Goal: Task Accomplishment & Management: Use online tool/utility

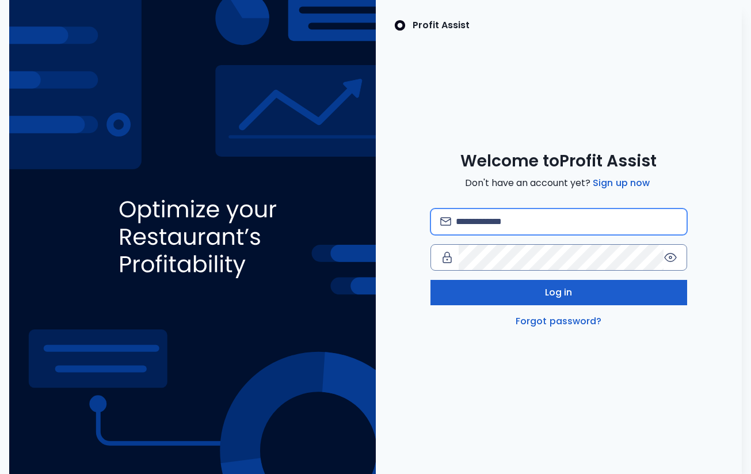
type input "**********"
click at [487, 287] on button "Log in" at bounding box center [558, 292] width 257 height 25
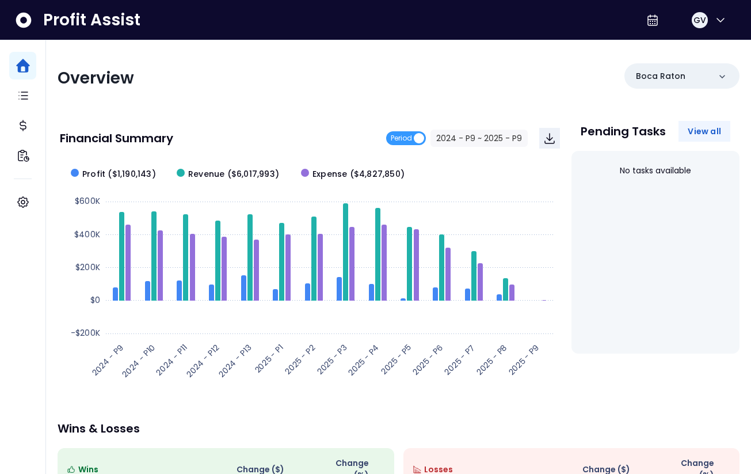
click at [702, 127] on span "View all" at bounding box center [704, 131] width 33 height 12
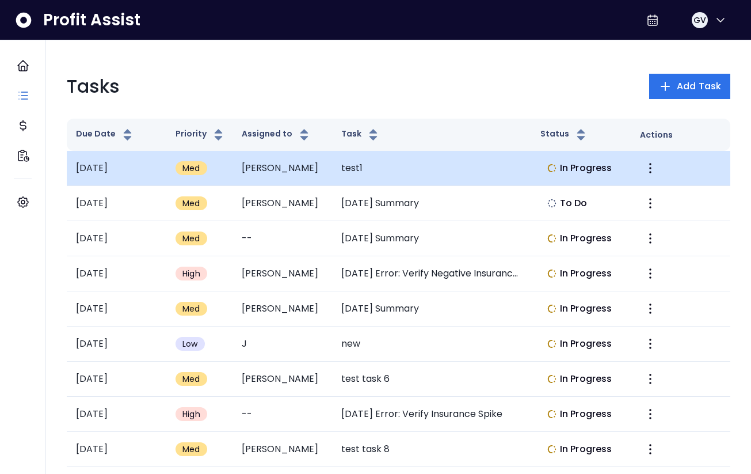
click at [257, 169] on td "[PERSON_NAME]" at bounding box center [282, 168] width 100 height 35
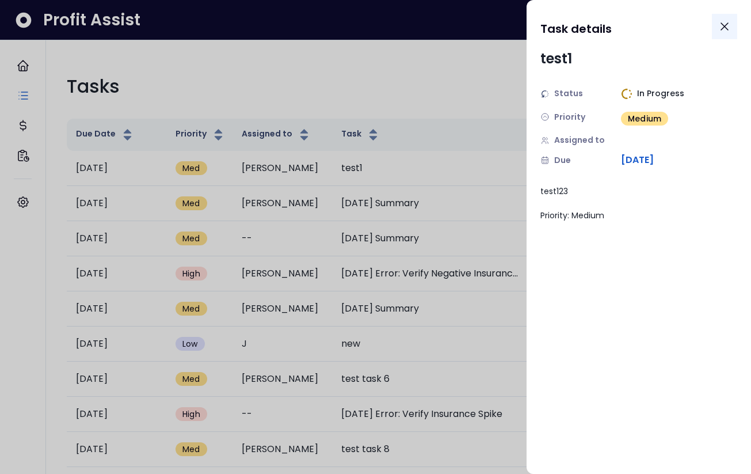
click at [719, 18] on button "Close" at bounding box center [724, 26] width 25 height 25
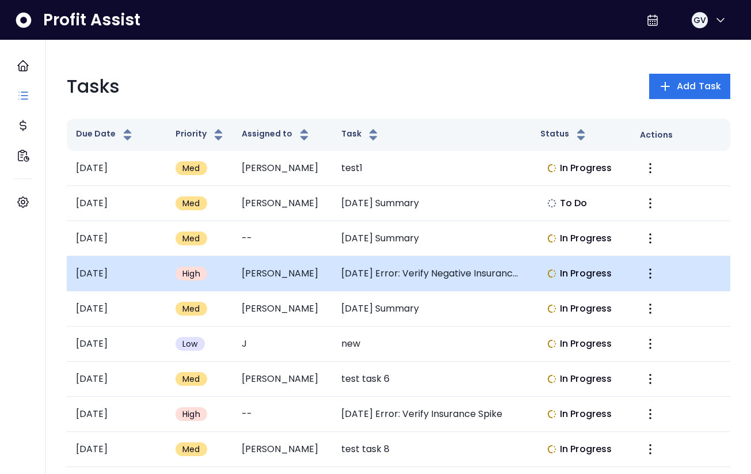
click at [315, 276] on td "[PERSON_NAME]" at bounding box center [282, 273] width 100 height 35
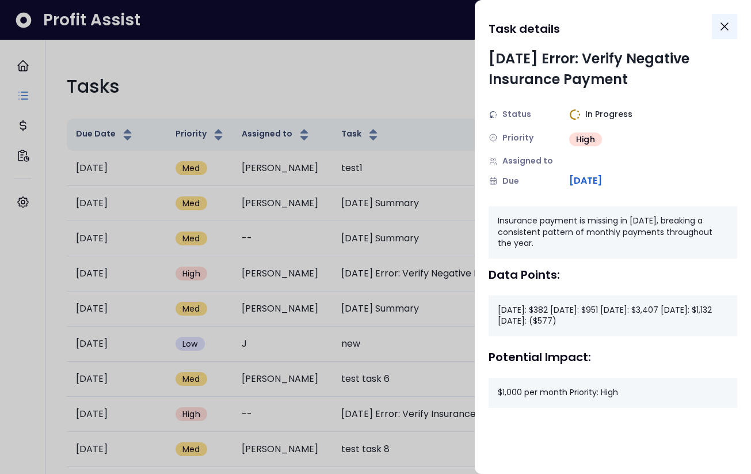
click at [725, 32] on icon "Close" at bounding box center [725, 27] width 14 height 14
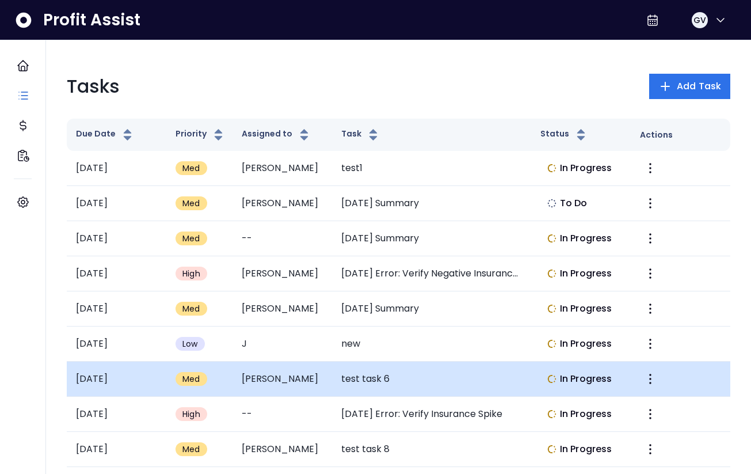
click at [415, 393] on td "test task 6" at bounding box center [431, 378] width 199 height 35
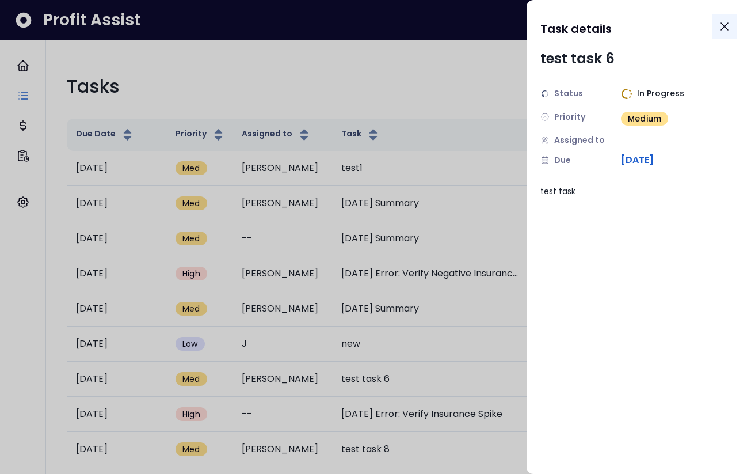
click at [727, 25] on icon "Close" at bounding box center [725, 27] width 14 height 14
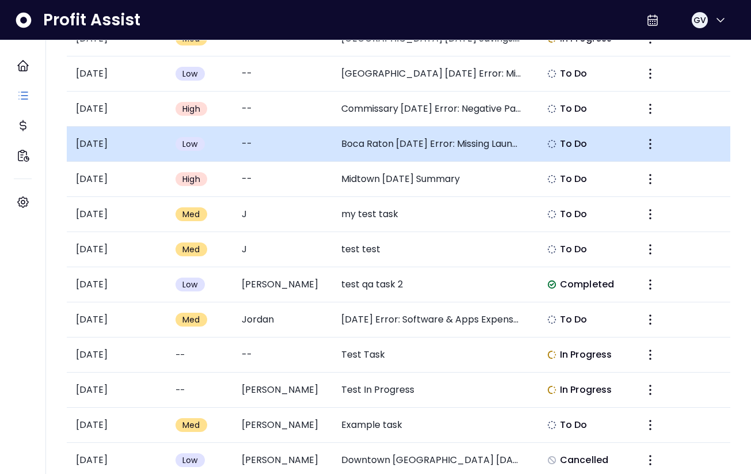
scroll to position [692, 0]
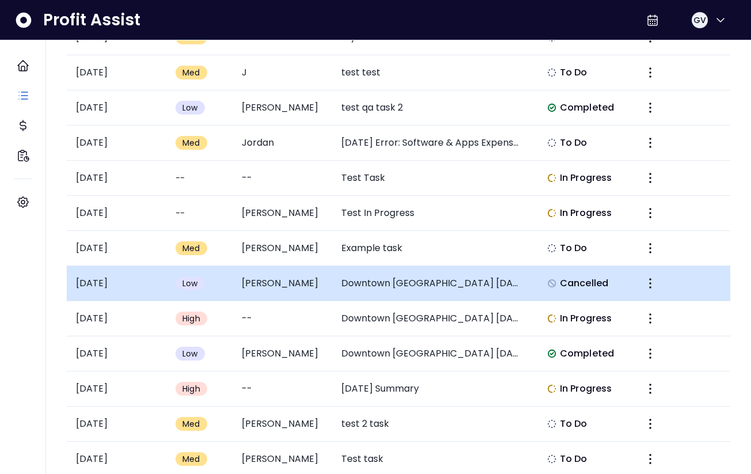
click at [147, 289] on td "[DATE]" at bounding box center [117, 283] width 100 height 35
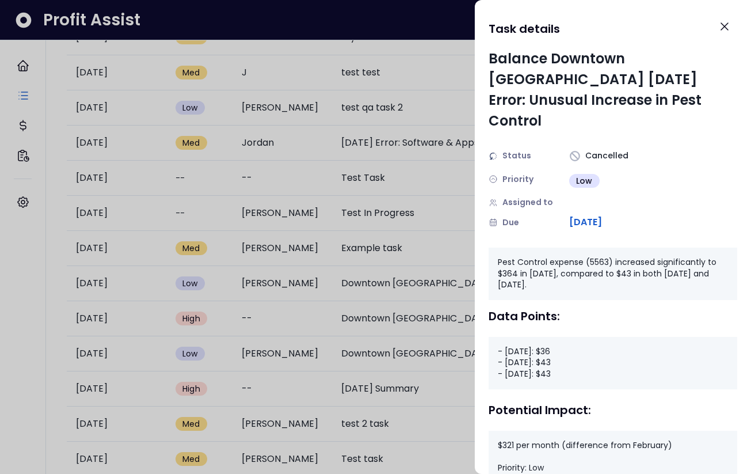
click at [300, 315] on div at bounding box center [375, 237] width 751 height 474
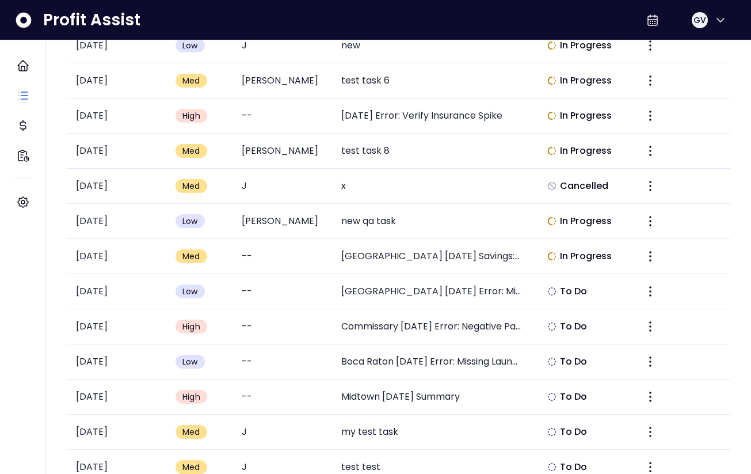
scroll to position [0, 0]
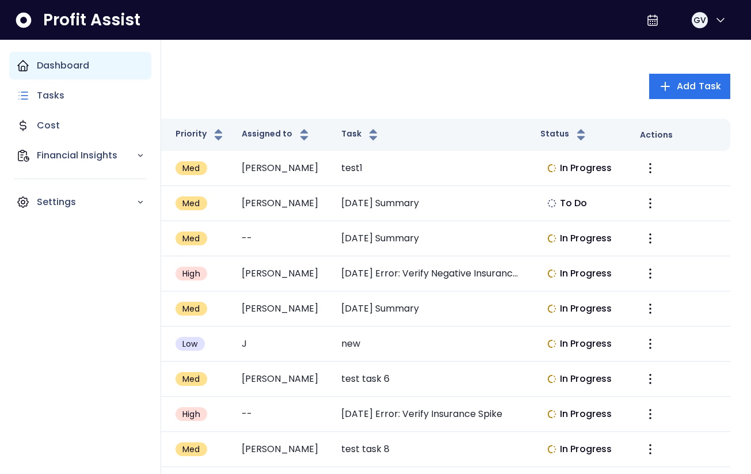
click at [16, 66] on icon "Main navigation" at bounding box center [23, 66] width 14 height 14
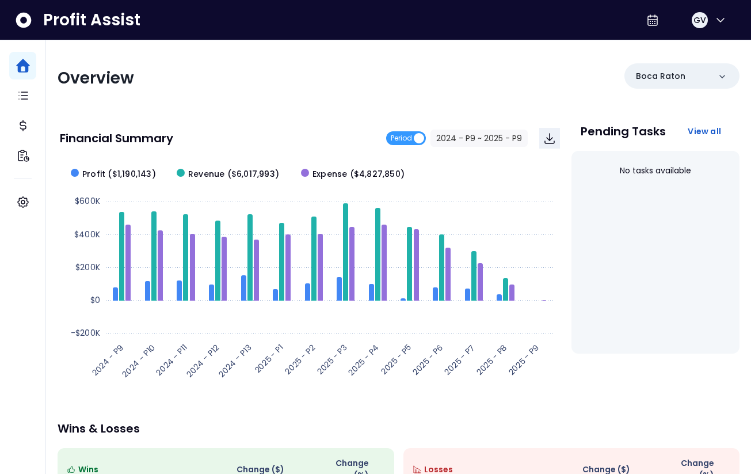
click at [707, 57] on div "Overview Boca Raton Financial Summary Period 2024 - P9 ~ 2025 - P9 Created with…" at bounding box center [398, 386] width 705 height 692
click at [705, 66] on div "Boca Raton" at bounding box center [681, 75] width 115 height 25
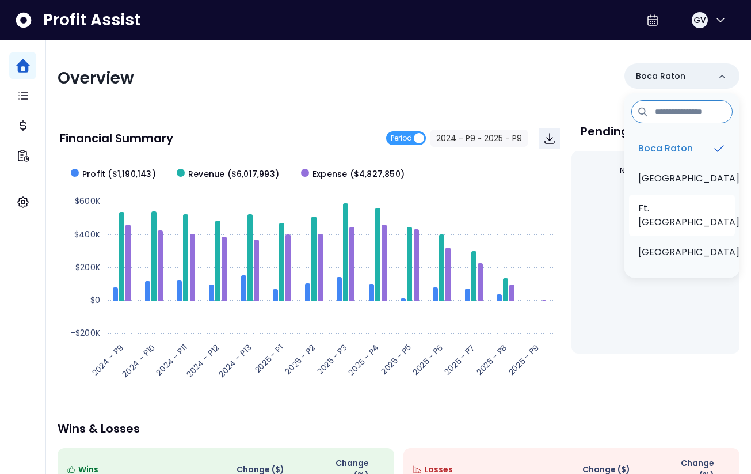
click at [681, 201] on li "Ft. [GEOGRAPHIC_DATA]" at bounding box center [682, 214] width 106 height 41
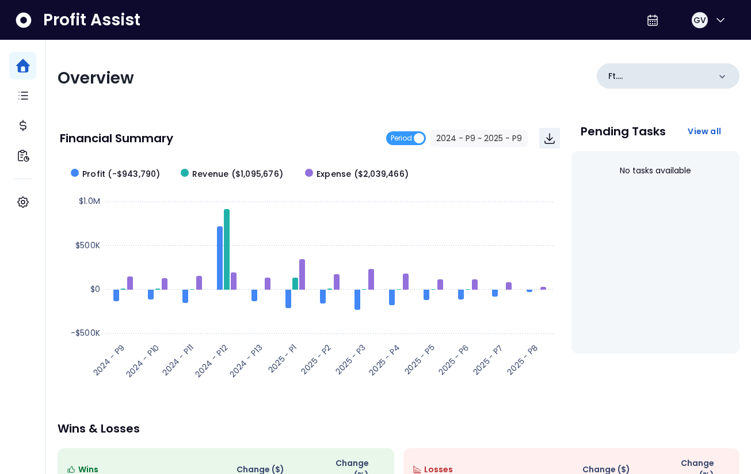
click at [697, 76] on div "Ft. [GEOGRAPHIC_DATA]" at bounding box center [668, 75] width 143 height 25
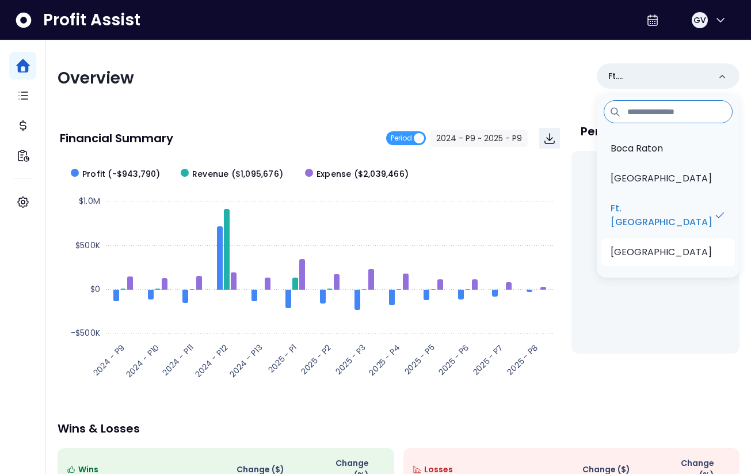
click at [666, 245] on p "[GEOGRAPHIC_DATA]" at bounding box center [660, 252] width 101 height 14
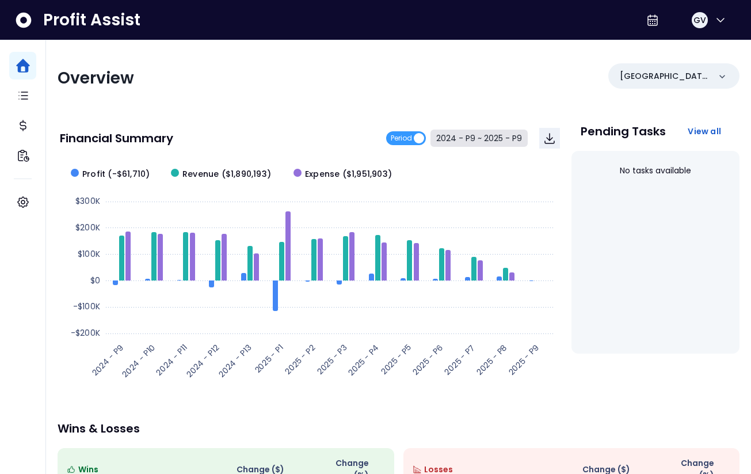
click at [464, 134] on button "2024 - P9 ~ 2025 - P9" at bounding box center [478, 137] width 97 height 17
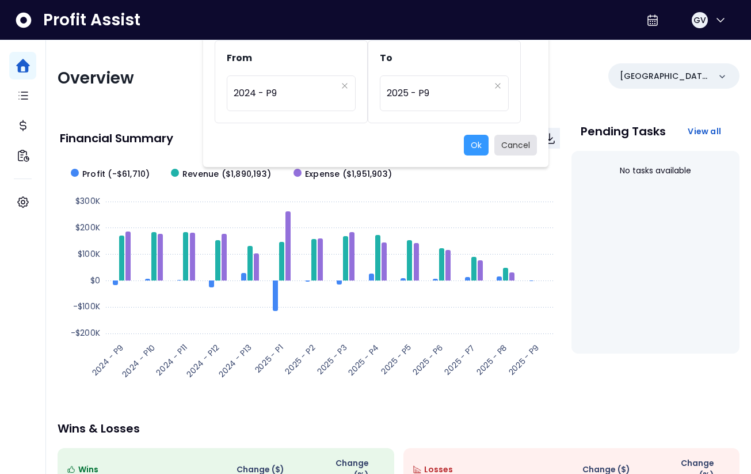
click at [519, 135] on button "Cancel" at bounding box center [515, 145] width 43 height 21
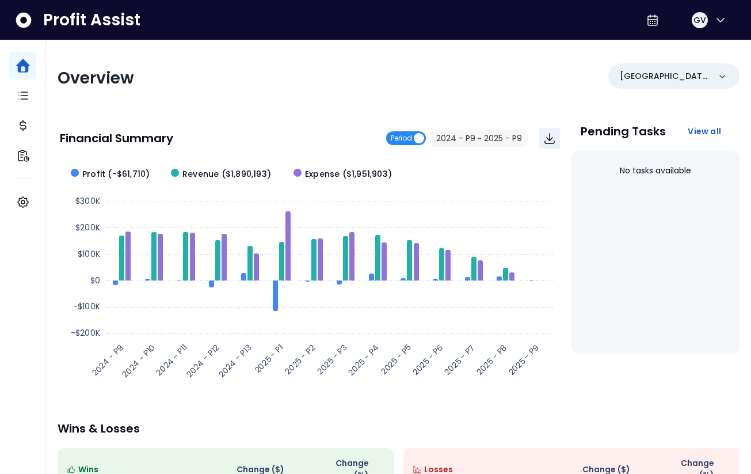
click at [405, 139] on span "Period" at bounding box center [401, 138] width 21 height 14
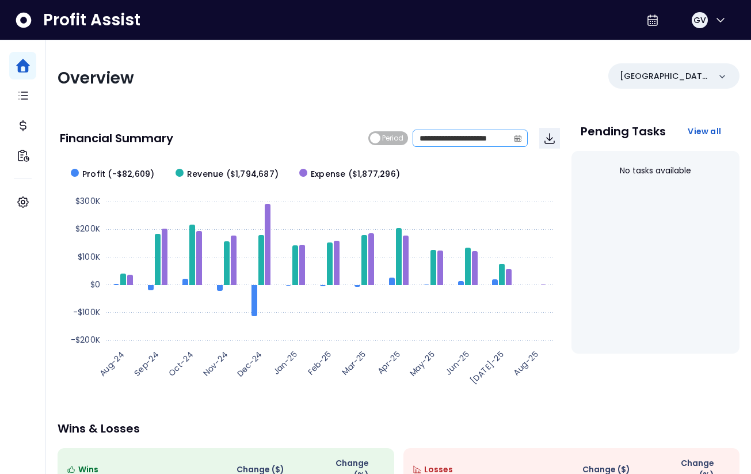
click at [518, 139] on icon "calendar" at bounding box center [518, 138] width 8 height 8
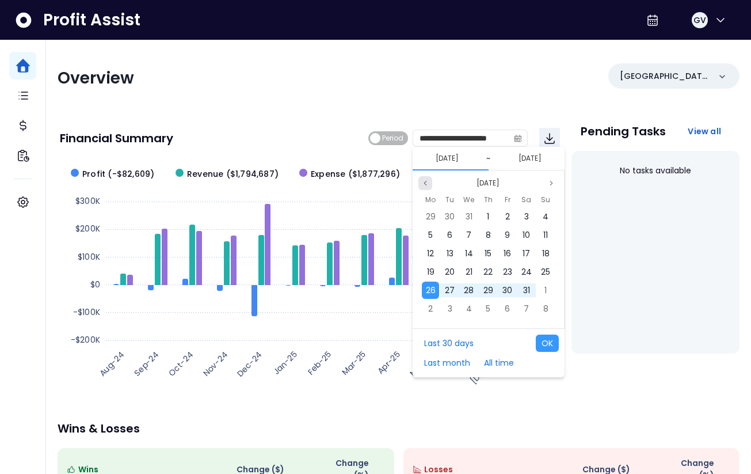
click at [422, 176] on button "Previous month" at bounding box center [425, 183] width 14 height 14
click at [428, 221] on div "1" at bounding box center [430, 216] width 17 height 17
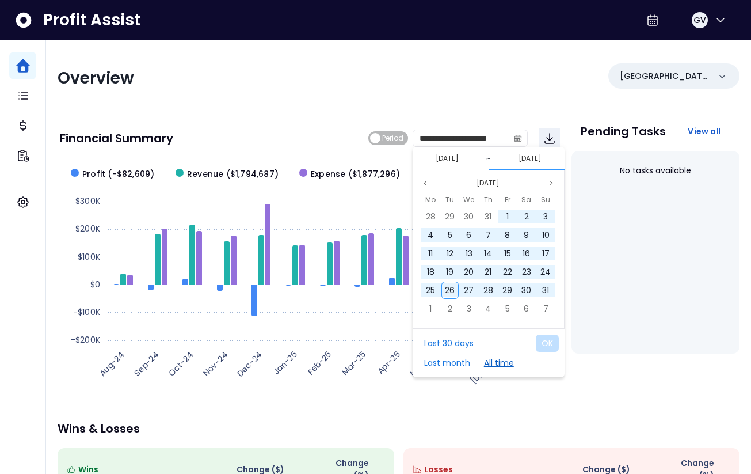
click at [502, 359] on button "All time" at bounding box center [498, 362] width 41 height 17
click at [551, 341] on button "OK" at bounding box center [547, 342] width 23 height 17
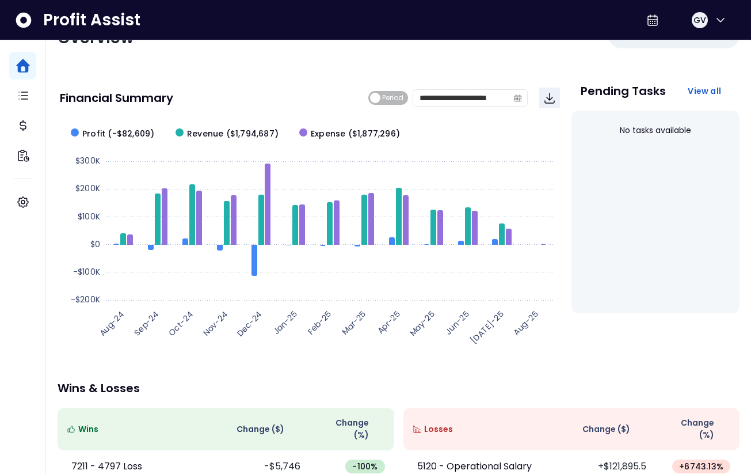
scroll to position [248, 0]
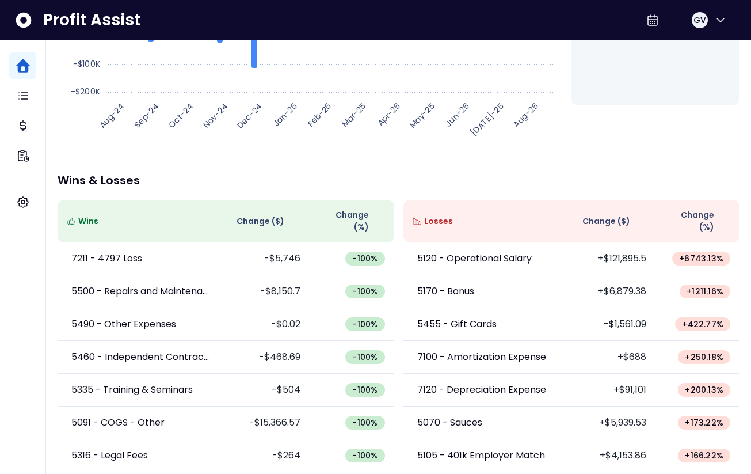
click at [603, 139] on div "Pending Tasks View all No tasks available" at bounding box center [655, 5] width 168 height 274
